Goal: Register for event/course

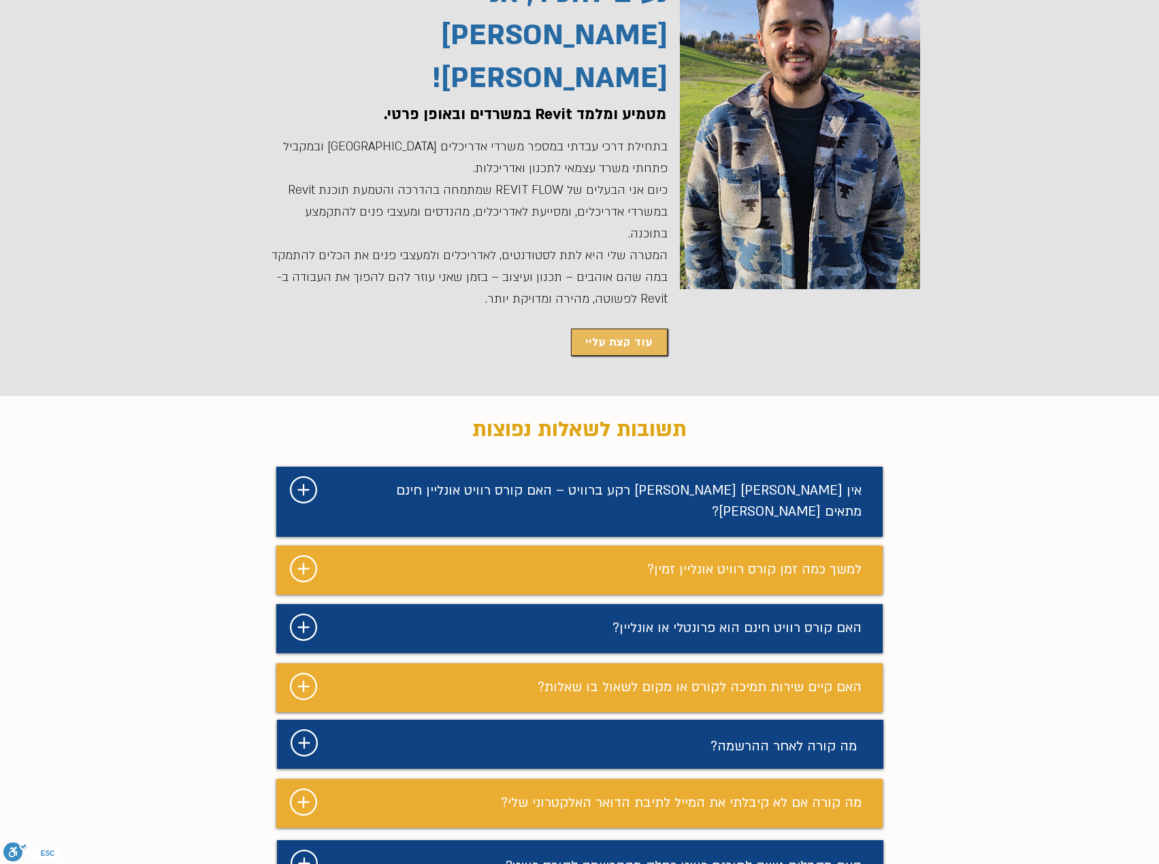
scroll to position [2995, 0]
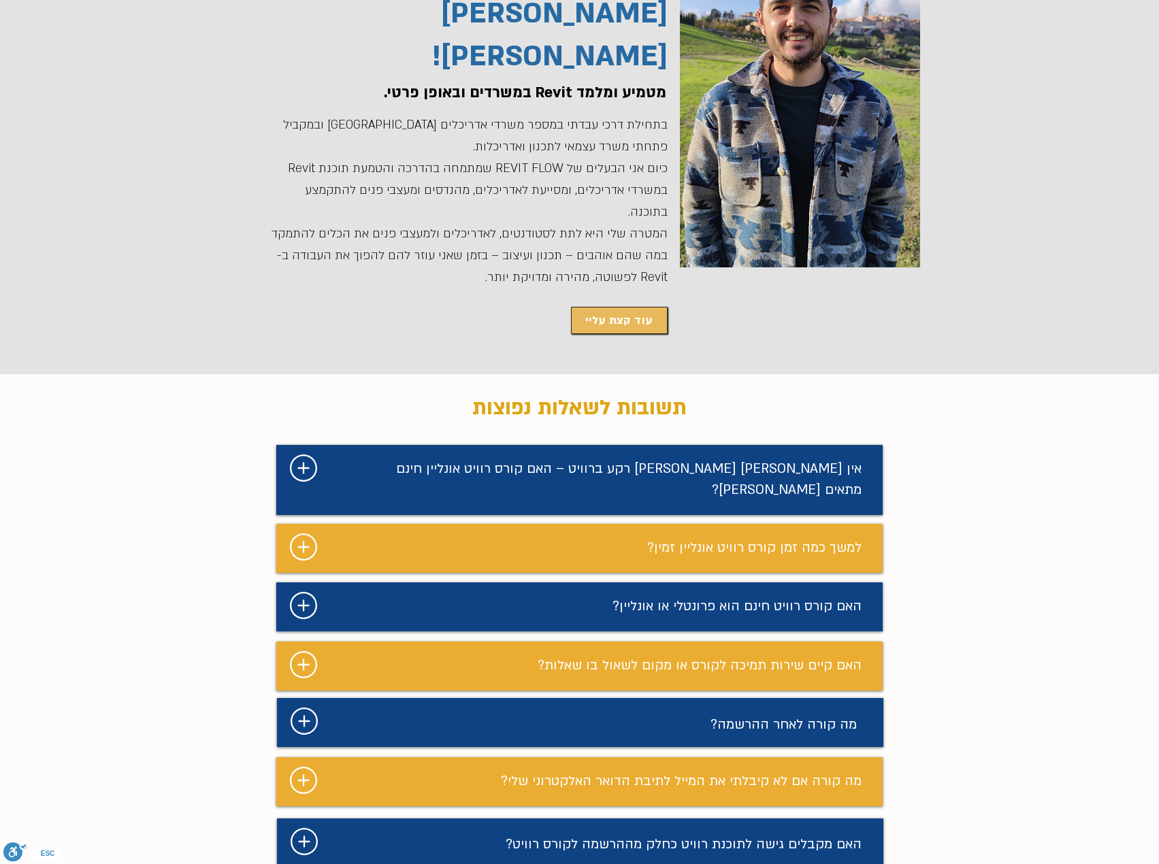
click at [313, 534] on icon "#comp-mafhkwlb2 svg [data-color="1"] {fill: #FFFFFF;}" at bounding box center [303, 547] width 27 height 27
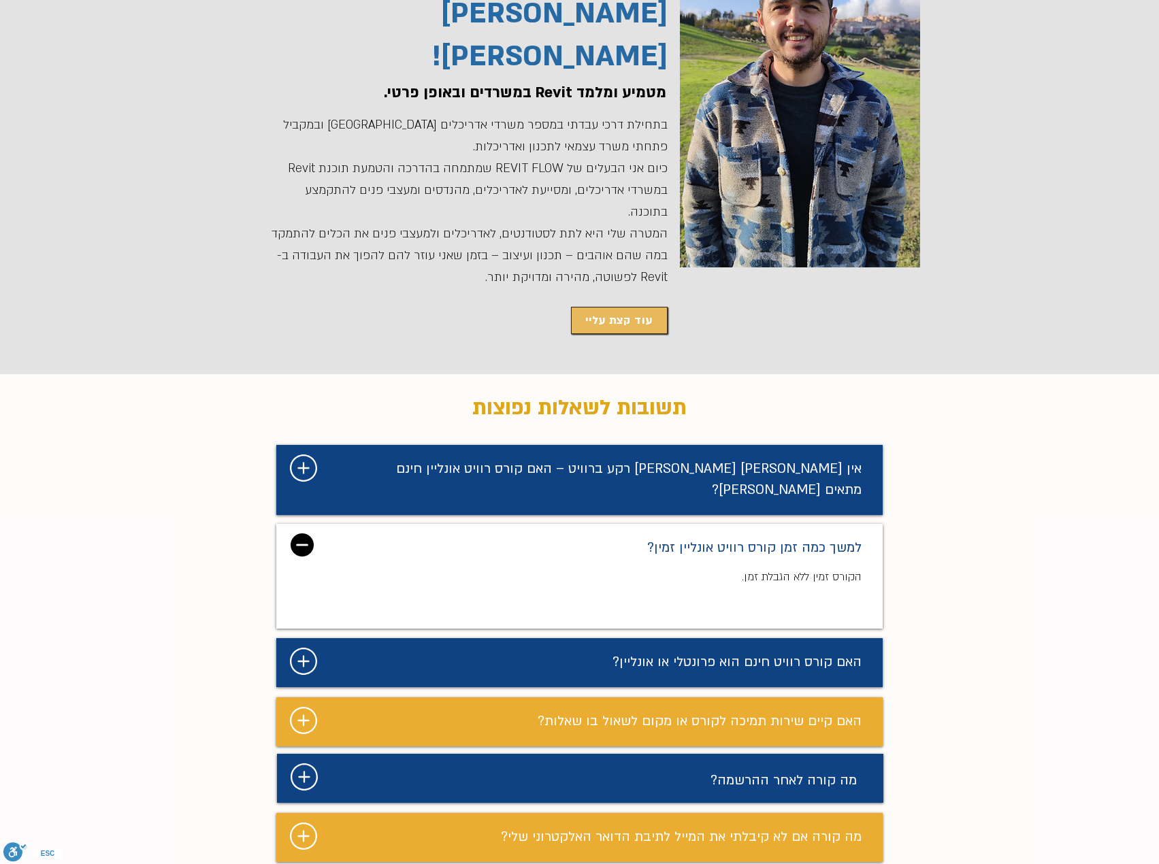
click at [309, 534] on img "מצגת" at bounding box center [302, 545] width 23 height 23
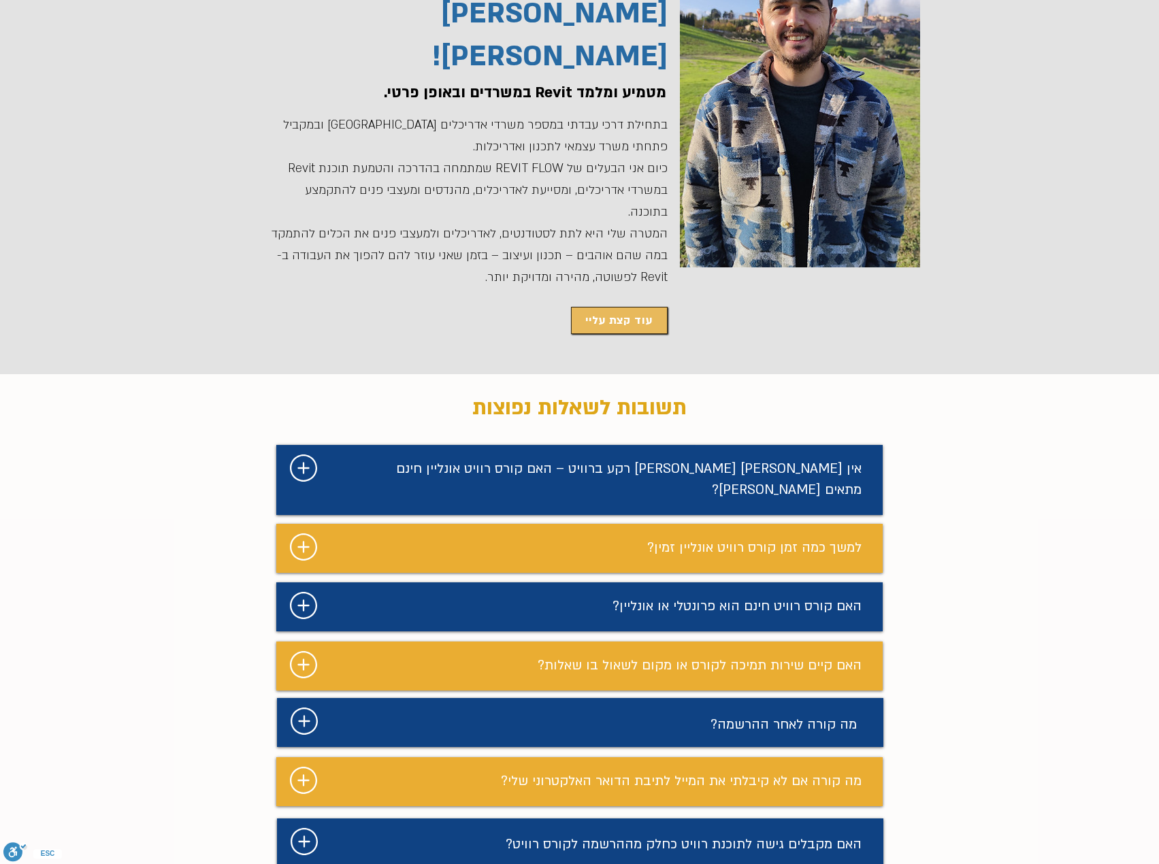
click at [302, 592] on icon "#comp-mafhkwll5 svg [data-color="1"] {fill: #FFFFFF;}" at bounding box center [303, 605] width 27 height 27
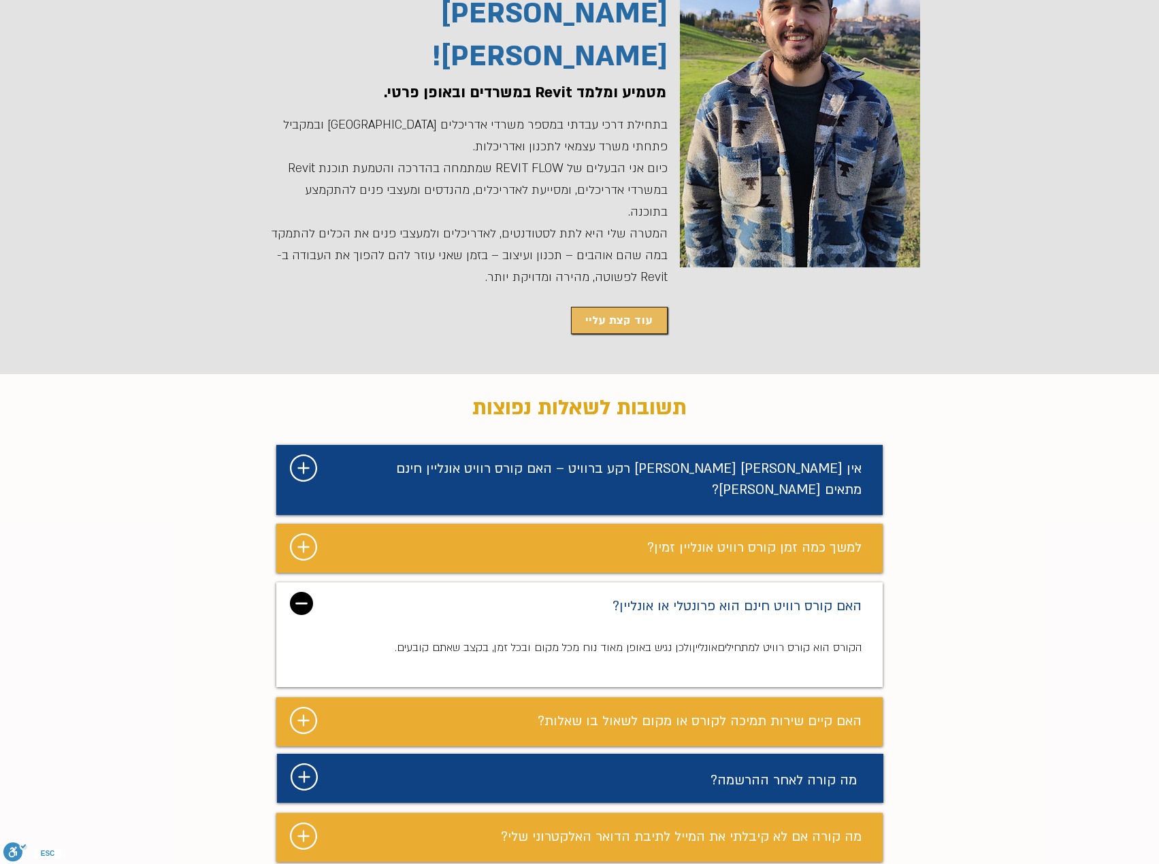
click at [302, 592] on img "מצגת" at bounding box center [301, 603] width 23 height 23
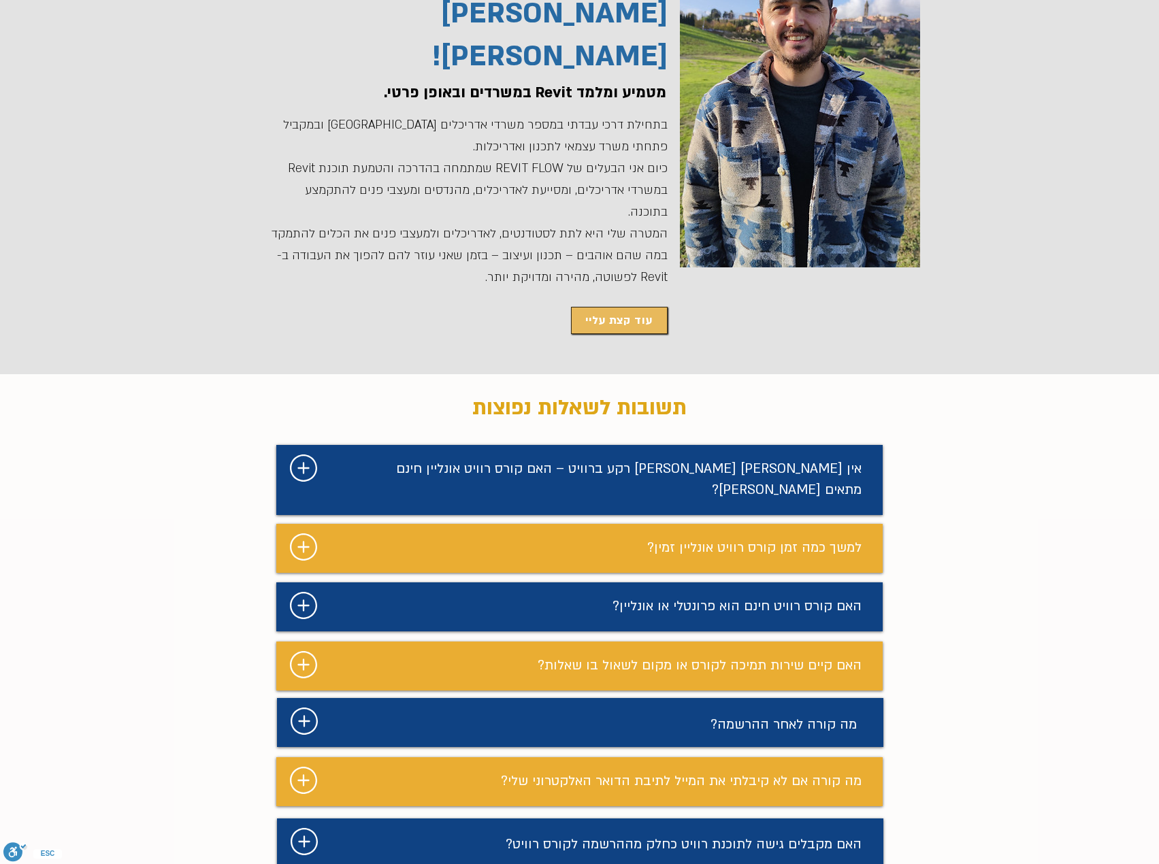
click at [309, 651] on icon "#comp-mafhkwm62 svg [data-color="1"] {fill: #FFFFFF;}" at bounding box center [303, 664] width 27 height 27
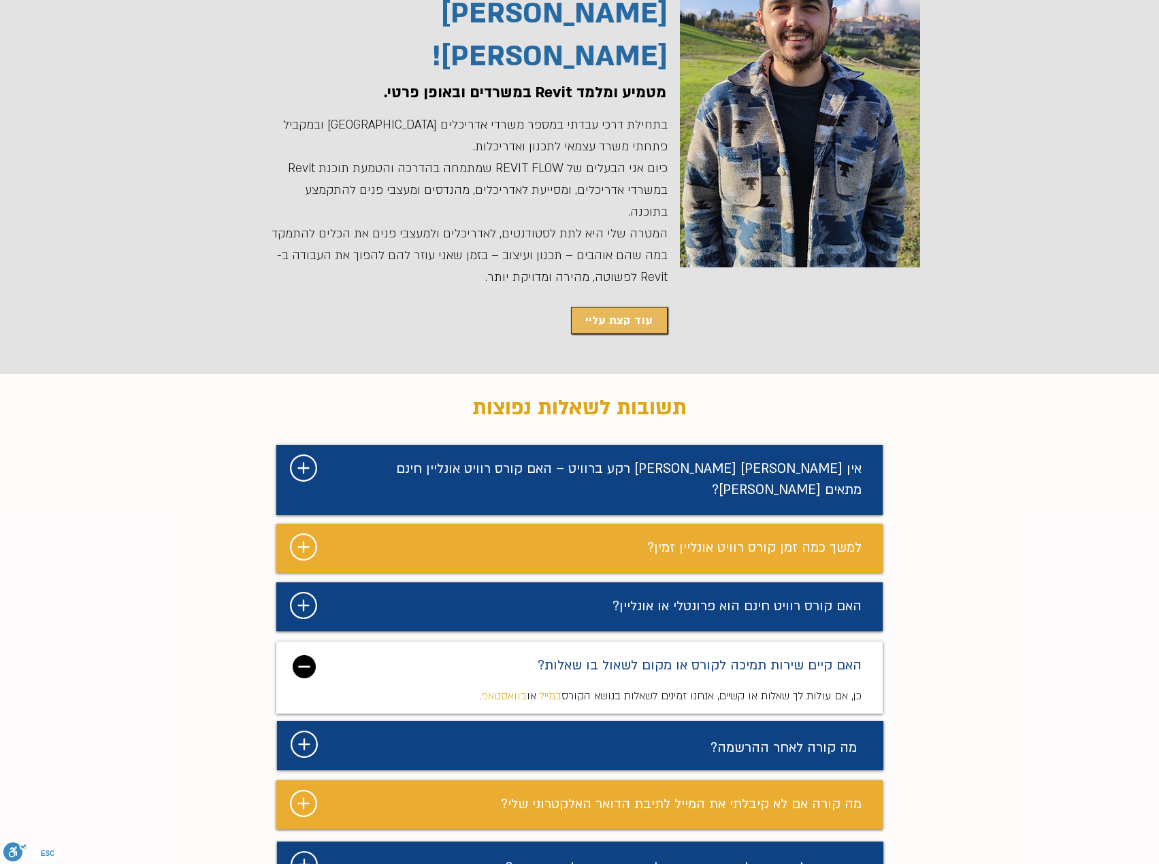
click at [309, 656] on img "מצגת" at bounding box center [304, 667] width 23 height 23
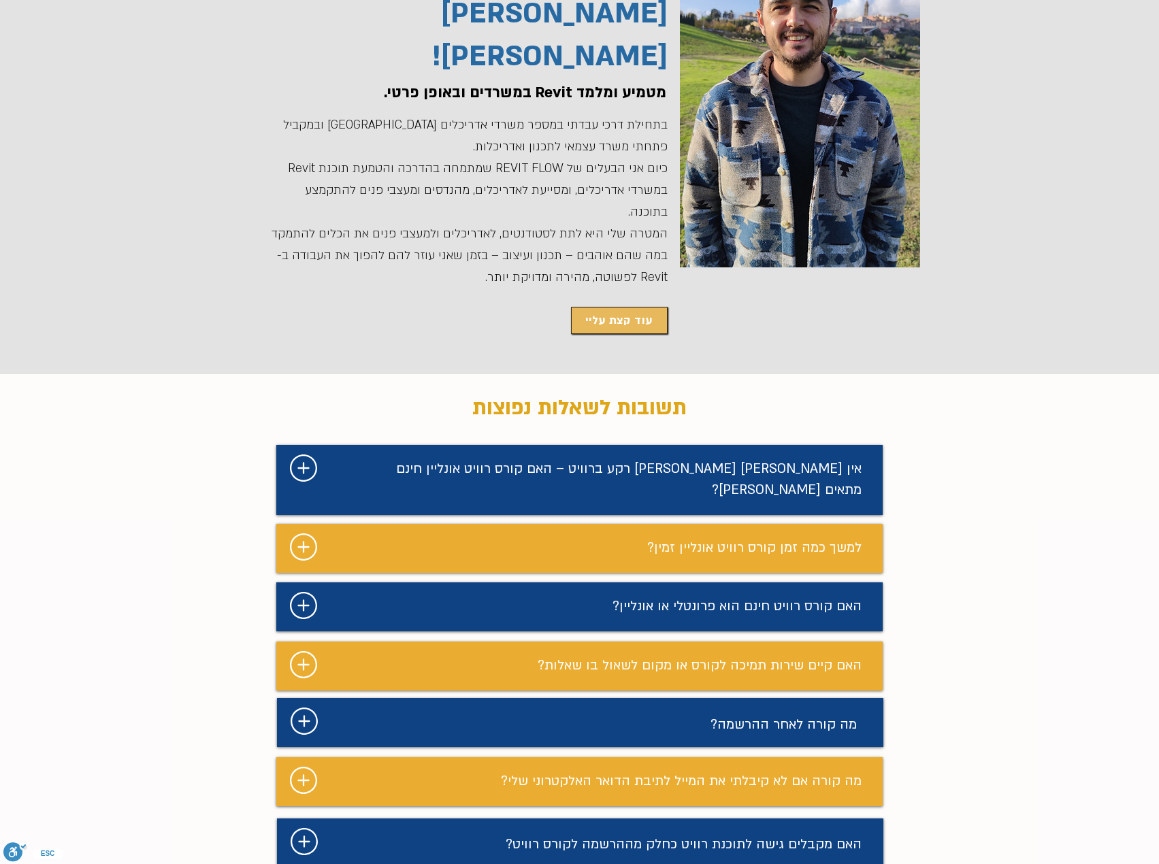
click at [305, 708] on icon "#comp-mafhkwmv svg [data-color="1"] {fill: #FFFFFF;}" at bounding box center [304, 721] width 27 height 27
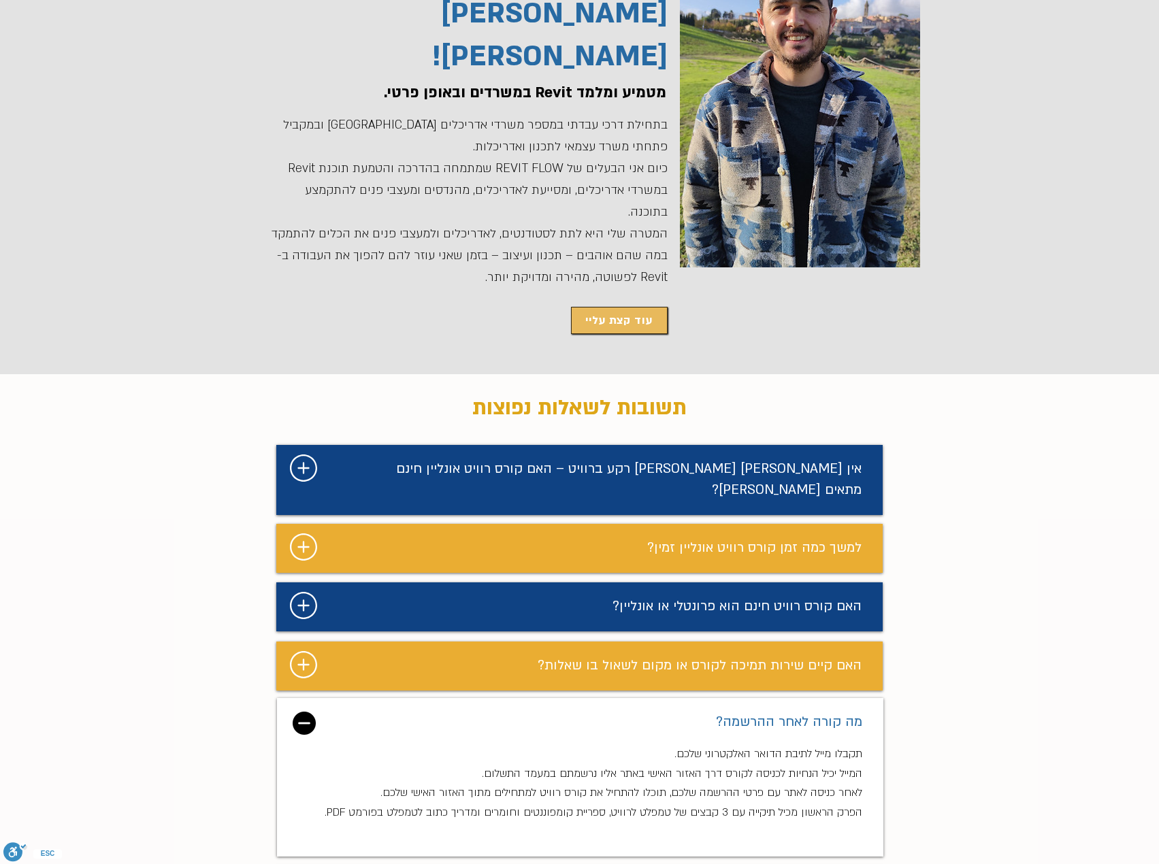
click at [303, 712] on img "מצגת" at bounding box center [304, 723] width 23 height 23
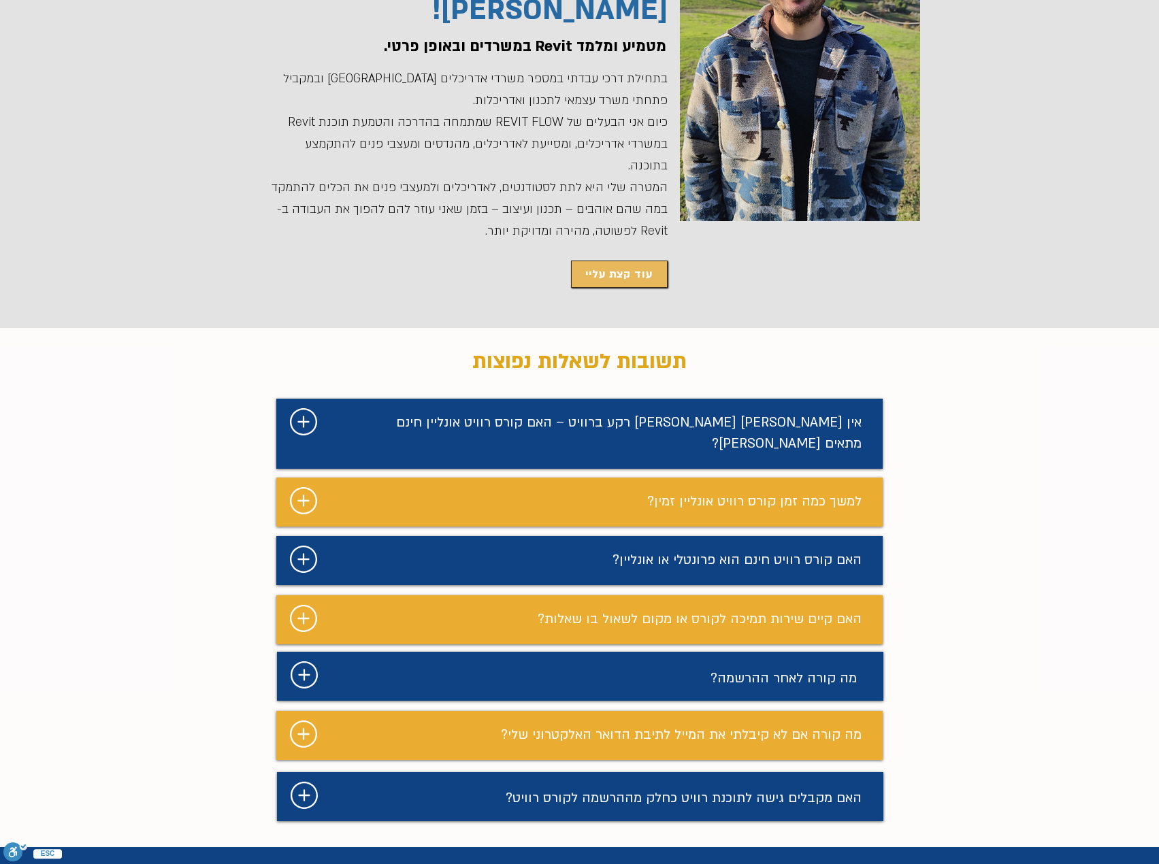
scroll to position [3063, 0]
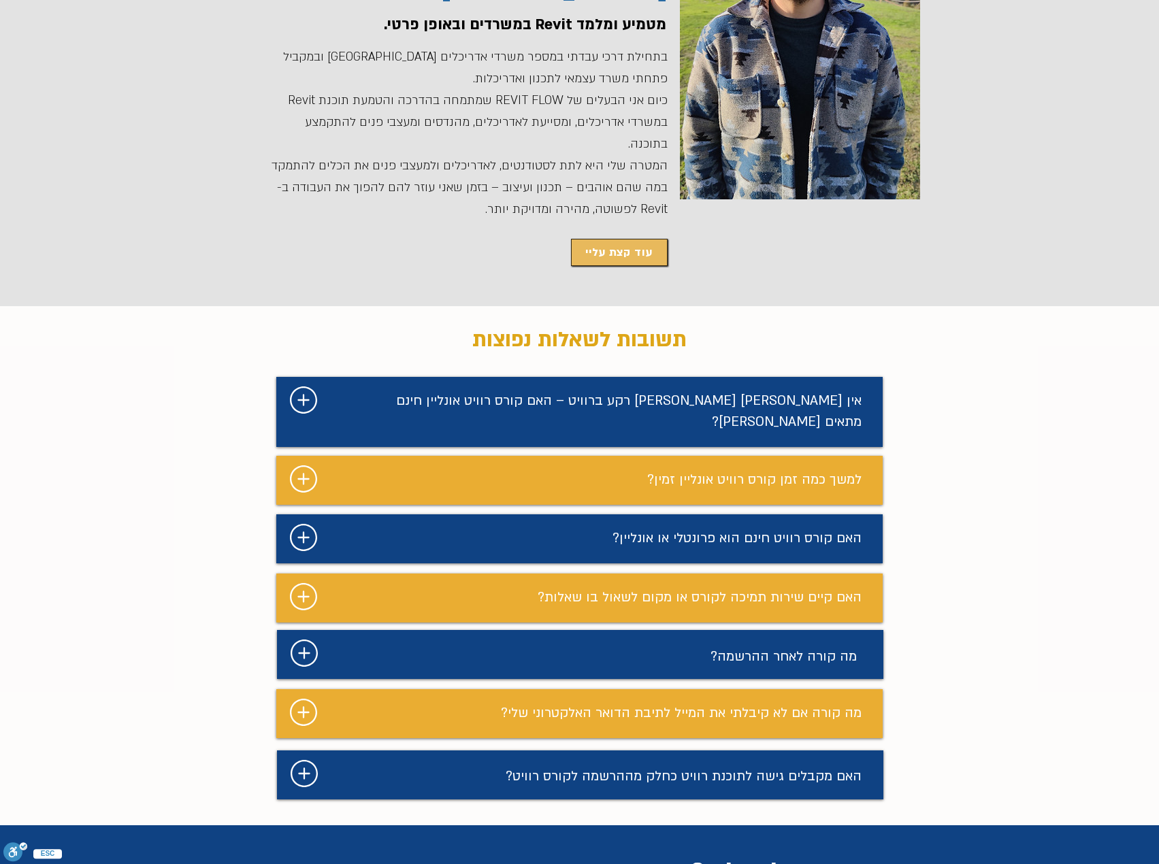
click at [308, 760] on icon "#comp-mdeyv9yv svg [data-color="1"] {fill: #FFFFFF;}" at bounding box center [304, 773] width 27 height 27
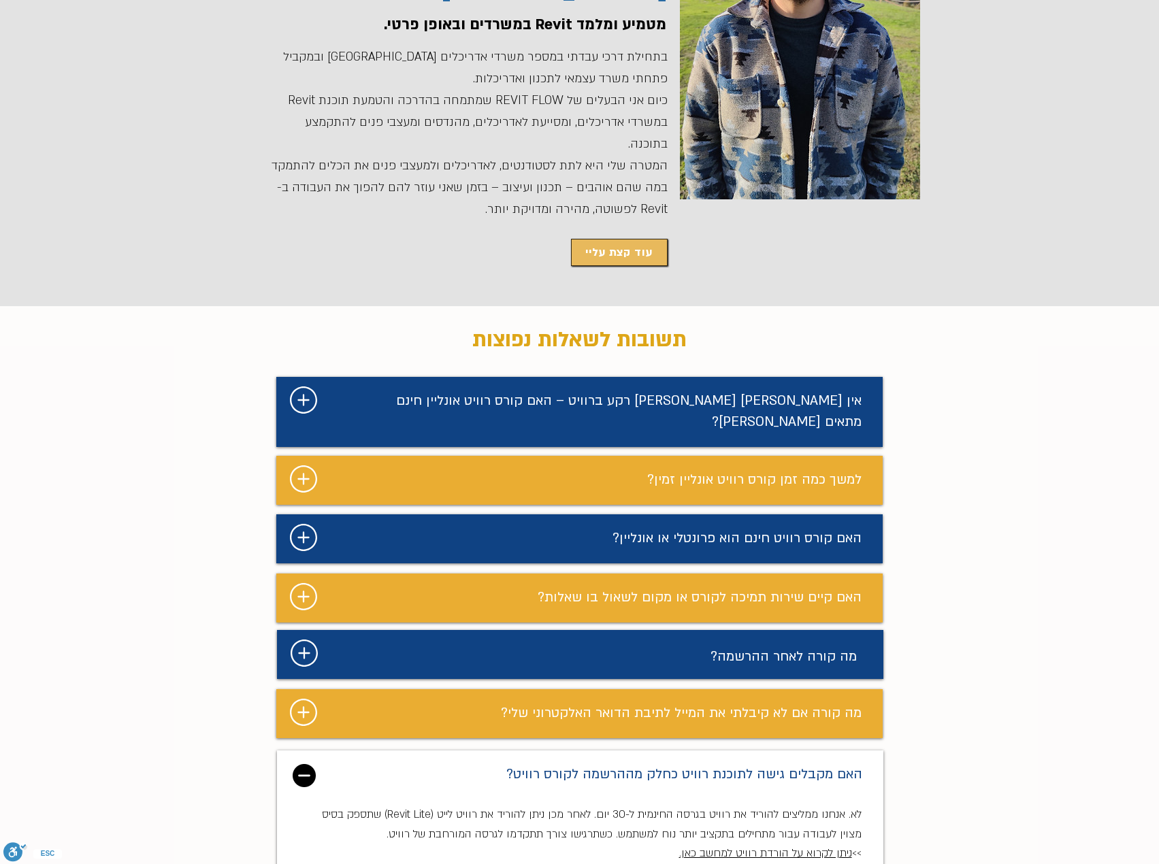
click at [308, 764] on img "מצגת" at bounding box center [304, 775] width 23 height 23
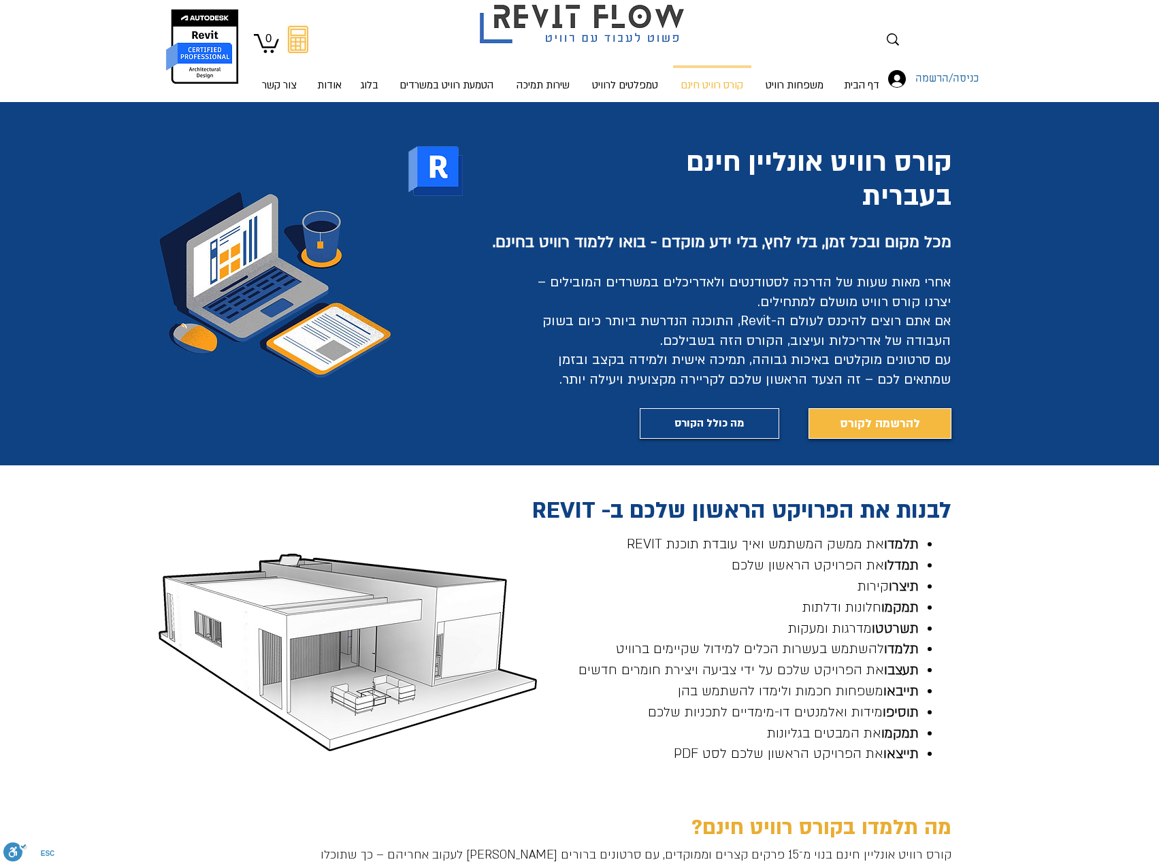
scroll to position [0, 0]
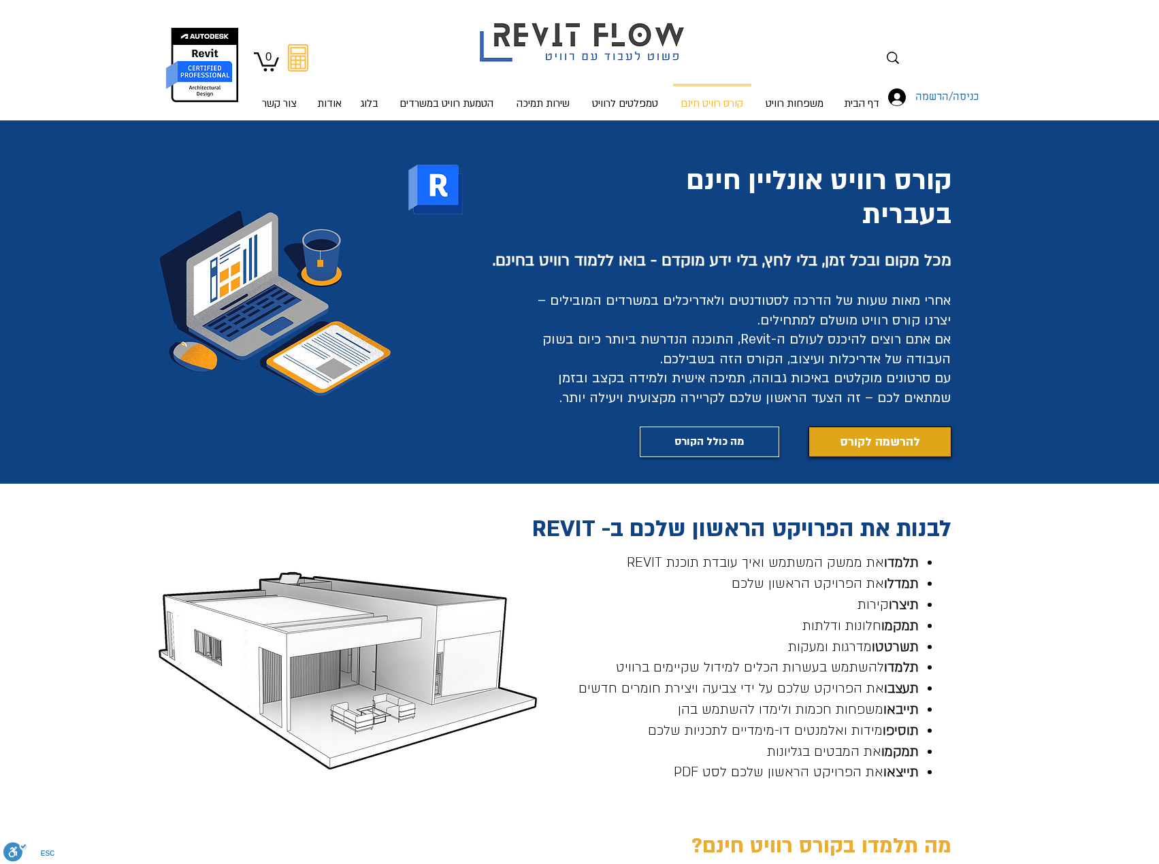
click at [886, 440] on span "להרשמה לקורס" at bounding box center [880, 442] width 80 height 19
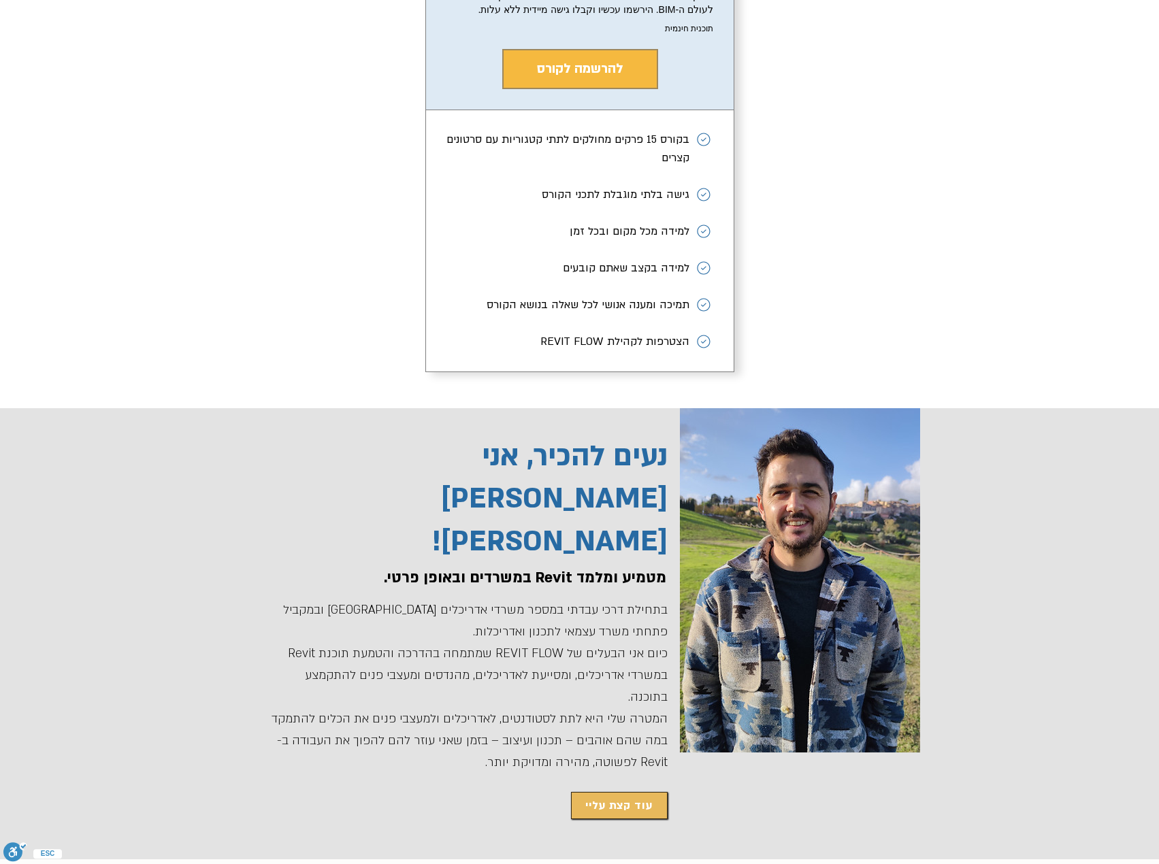
scroll to position [2306, 0]
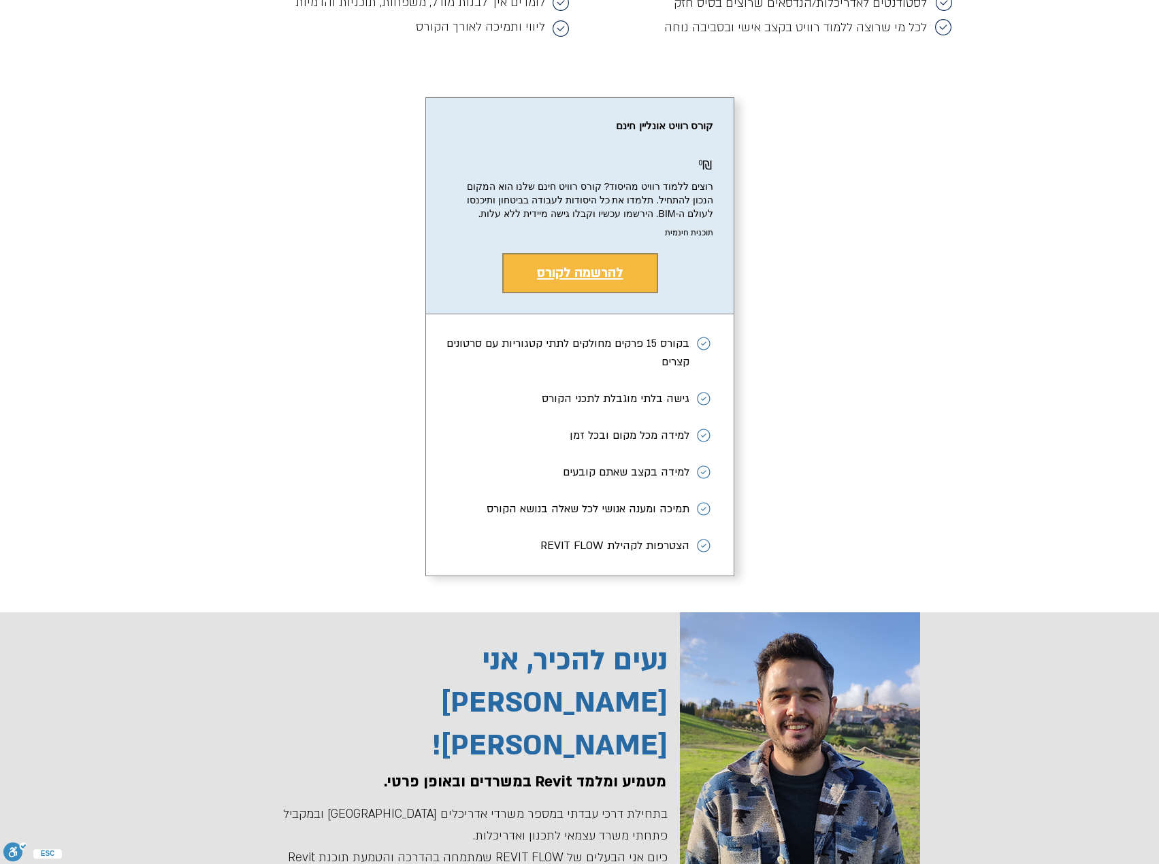
click at [592, 282] on span "להרשמה לקורס" at bounding box center [580, 273] width 86 height 18
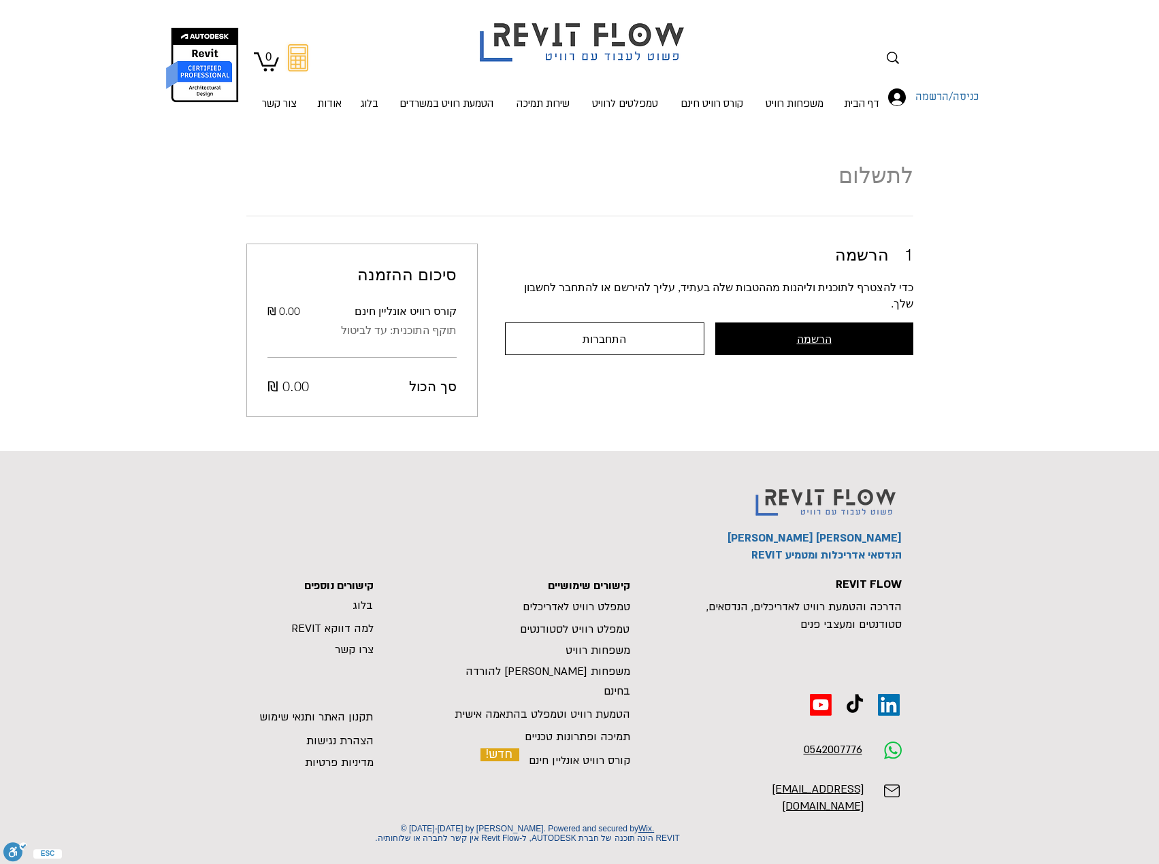
click at [789, 323] on button "הרשמה" at bounding box center [814, 339] width 198 height 33
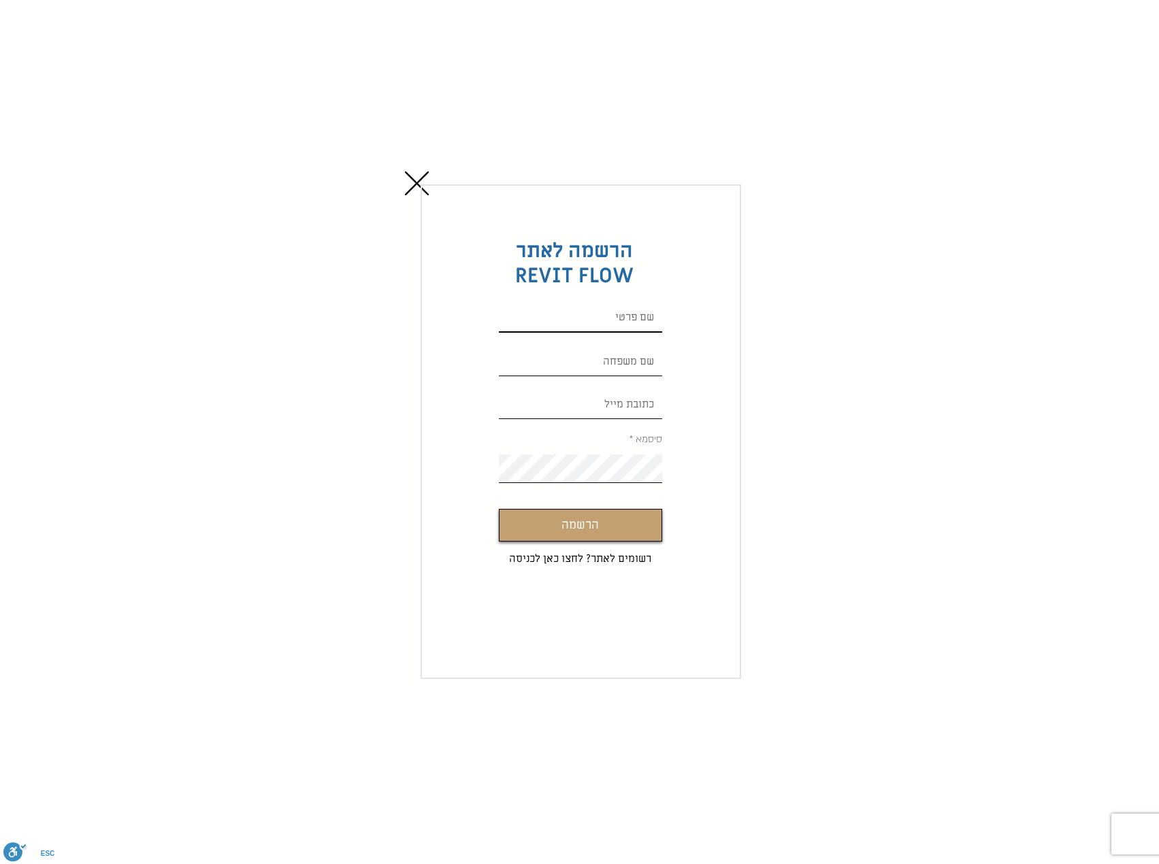
click at [632, 322] on input "Custom Signup" at bounding box center [580, 318] width 163 height 29
type input "Einat"
type input "[EMAIL_ADDRESS][DOMAIN_NAME]"
click at [643, 353] on input "Custom Signup" at bounding box center [580, 362] width 163 height 29
type input "[PERSON_NAME]"
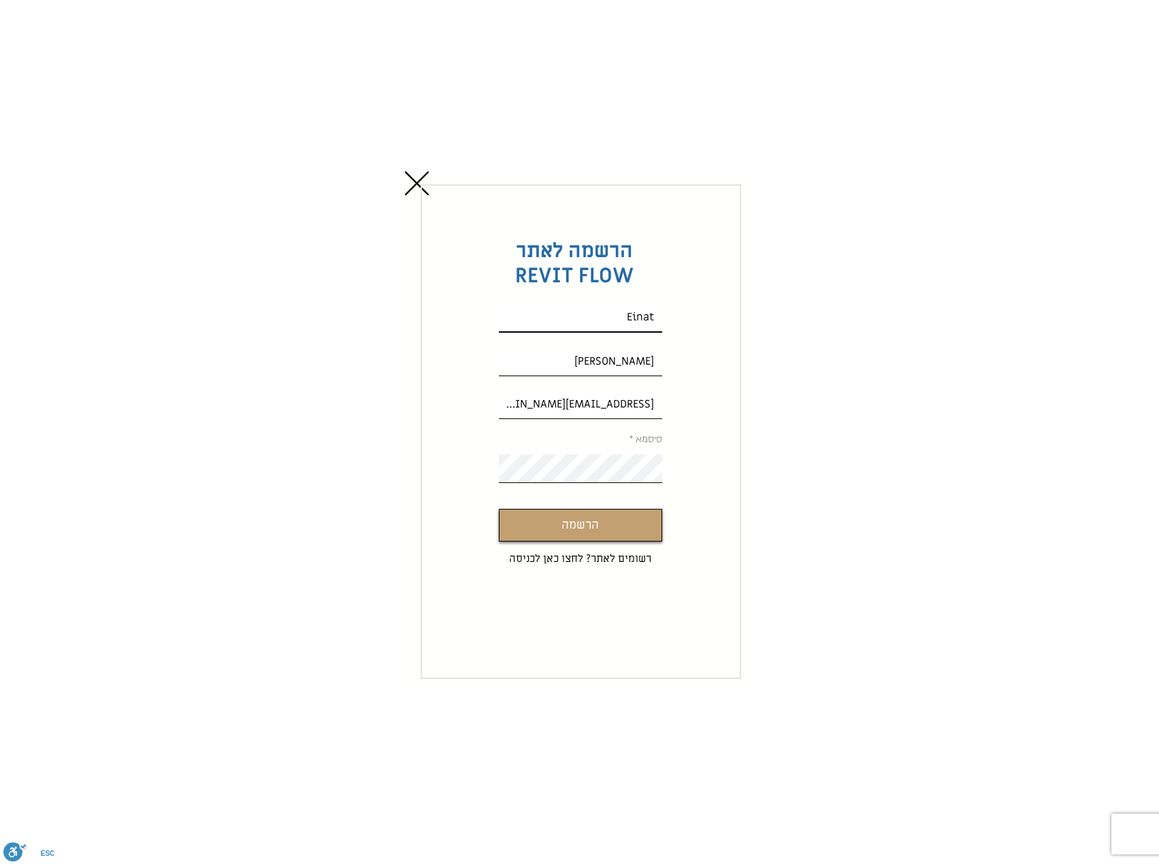
click at [636, 320] on input "Einat" at bounding box center [580, 318] width 163 height 29
drag, startPoint x: 624, startPoint y: 316, endPoint x: 666, endPoint y: 317, distance: 41.5
click at [666, 317] on form "הרשמה לאתר REVIT FLOW [PERSON_NAME] [EMAIL_ADDRESS][DOMAIN_NAME] סיסמא הרשמה רש…" at bounding box center [581, 431] width 321 height 495
type input "[PERSON_NAME]"
click at [620, 532] on button "הרשמה" at bounding box center [580, 525] width 163 height 33
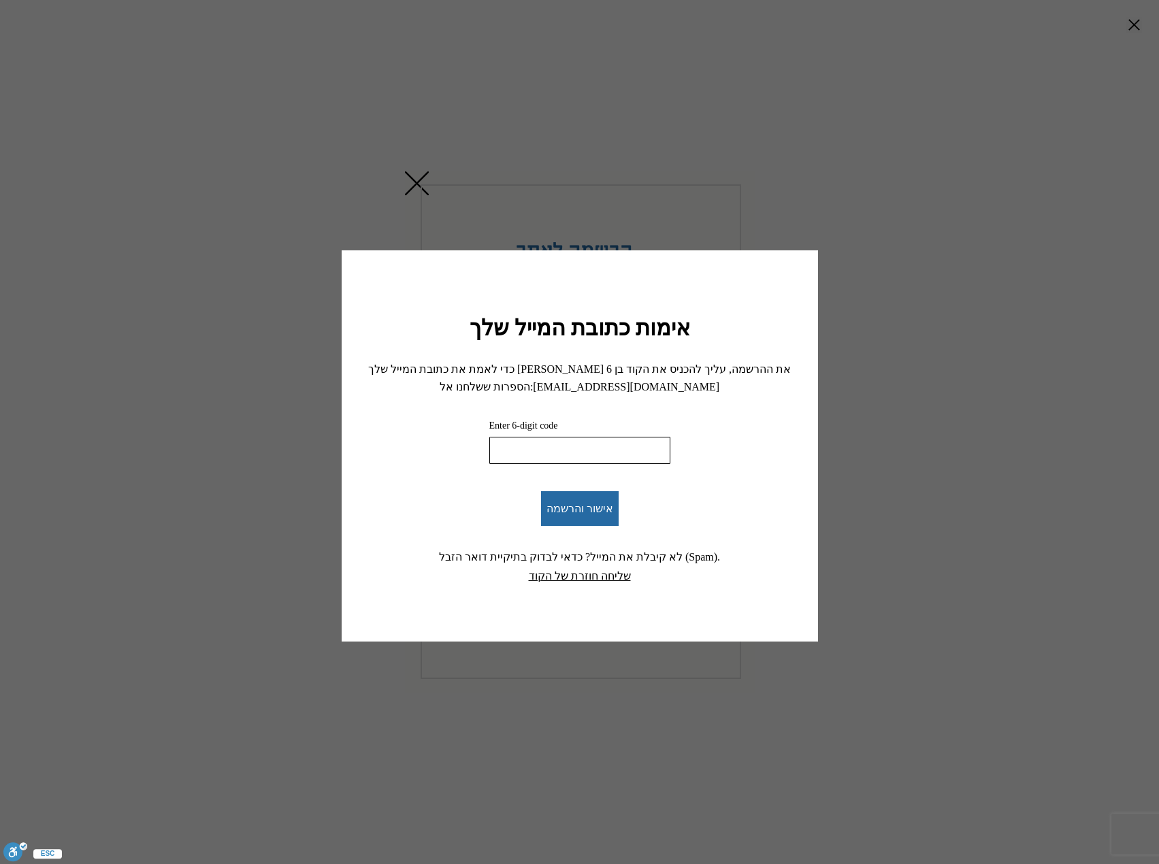
click at [592, 449] on input "Enter 6-digit code" at bounding box center [579, 450] width 181 height 27
paste input "467614"
type input "467614"
click at [597, 506] on span "אישור והרשמה" at bounding box center [580, 508] width 67 height 13
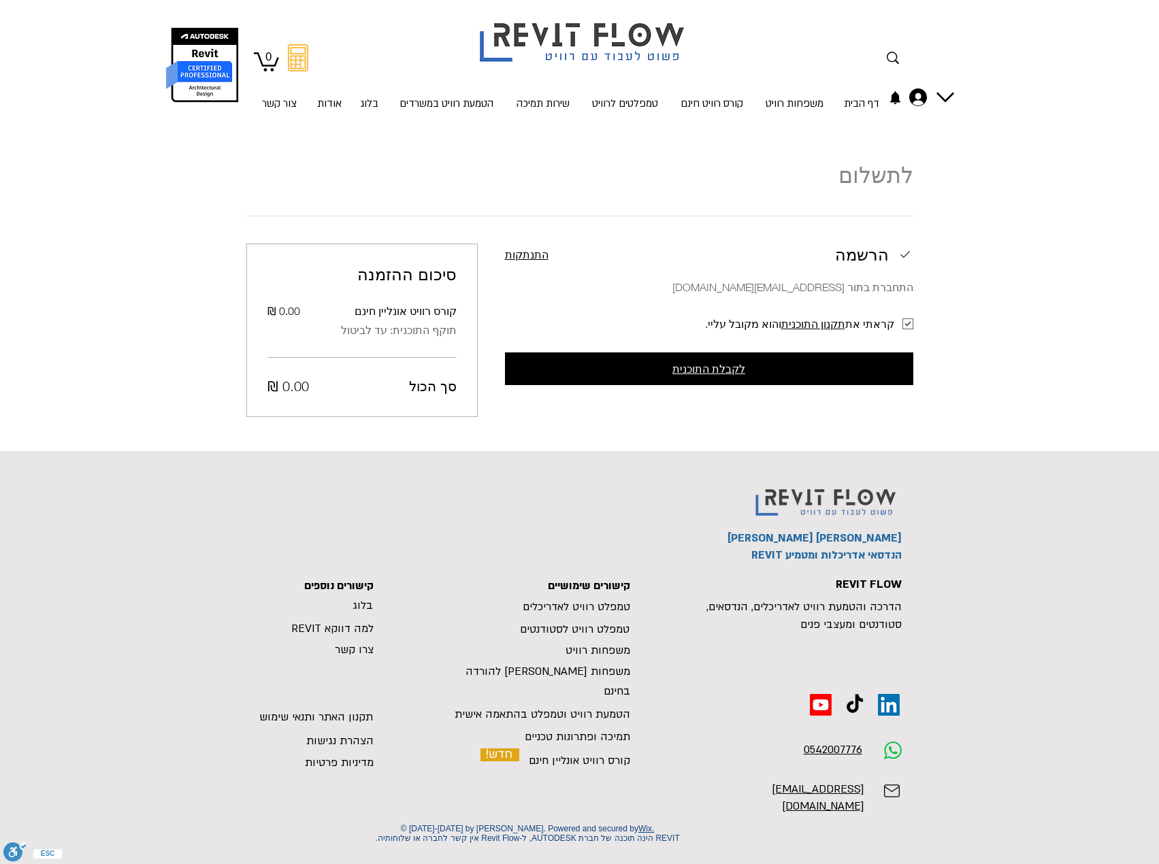
click at [705, 368] on span "לקבלת התוכנית" at bounding box center [709, 369] width 73 height 12
